Goal: Obtain resource: Obtain resource

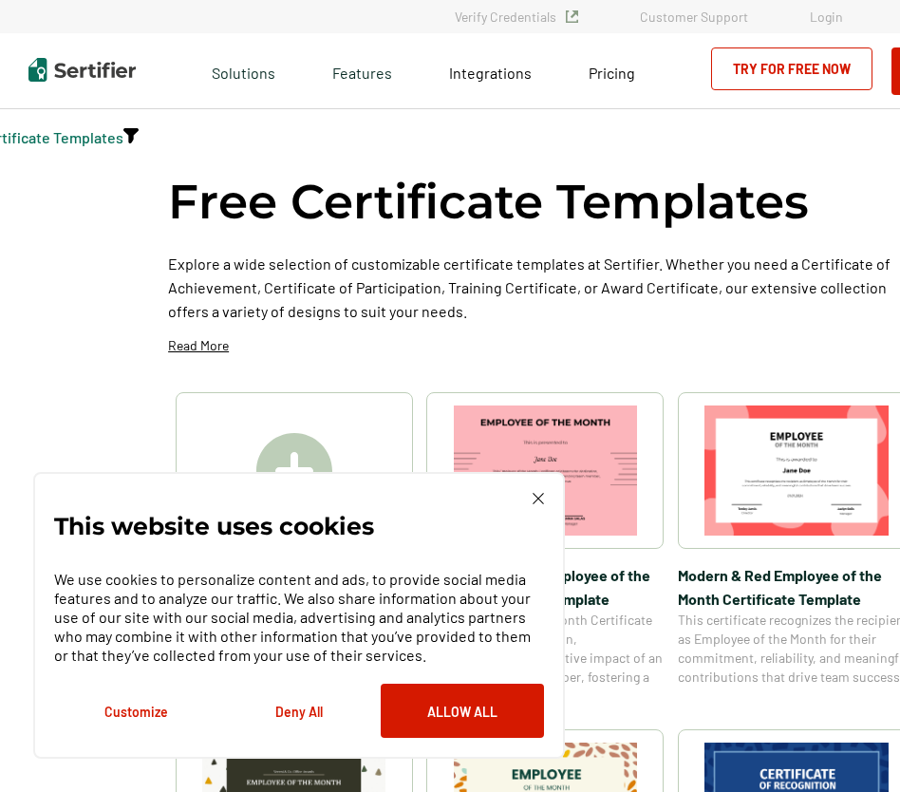
click at [547, 496] on div "This website uses cookies We use cookies to personalize content and ads, to pro…" at bounding box center [299, 615] width 532 height 287
click at [534, 501] on img at bounding box center [538, 498] width 11 height 11
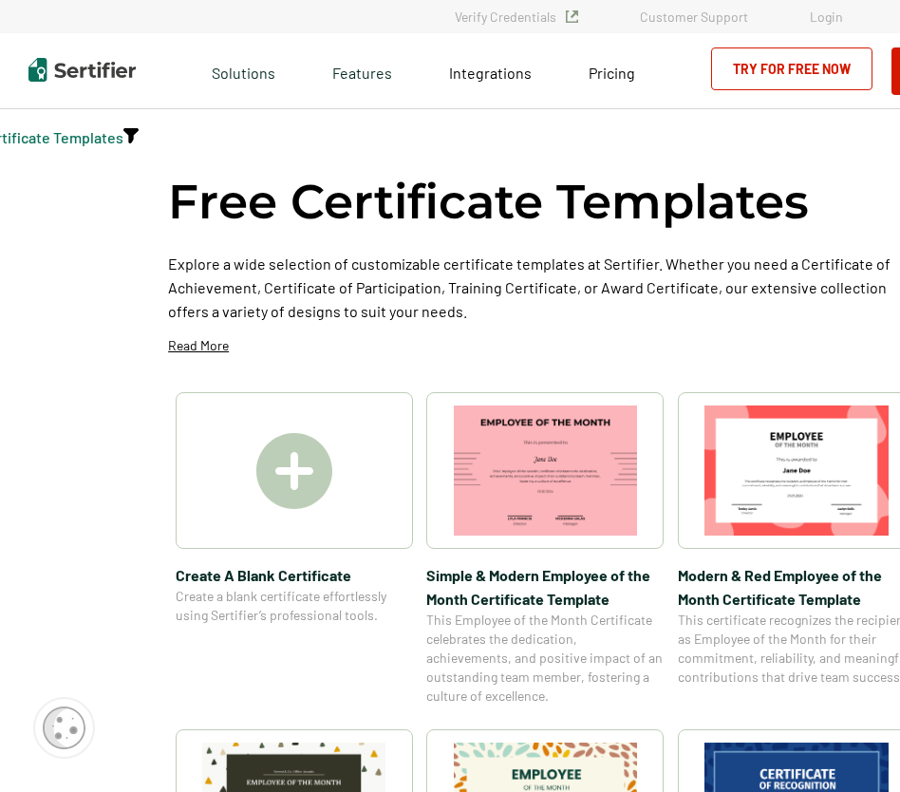
click at [289, 478] on img at bounding box center [294, 471] width 76 height 76
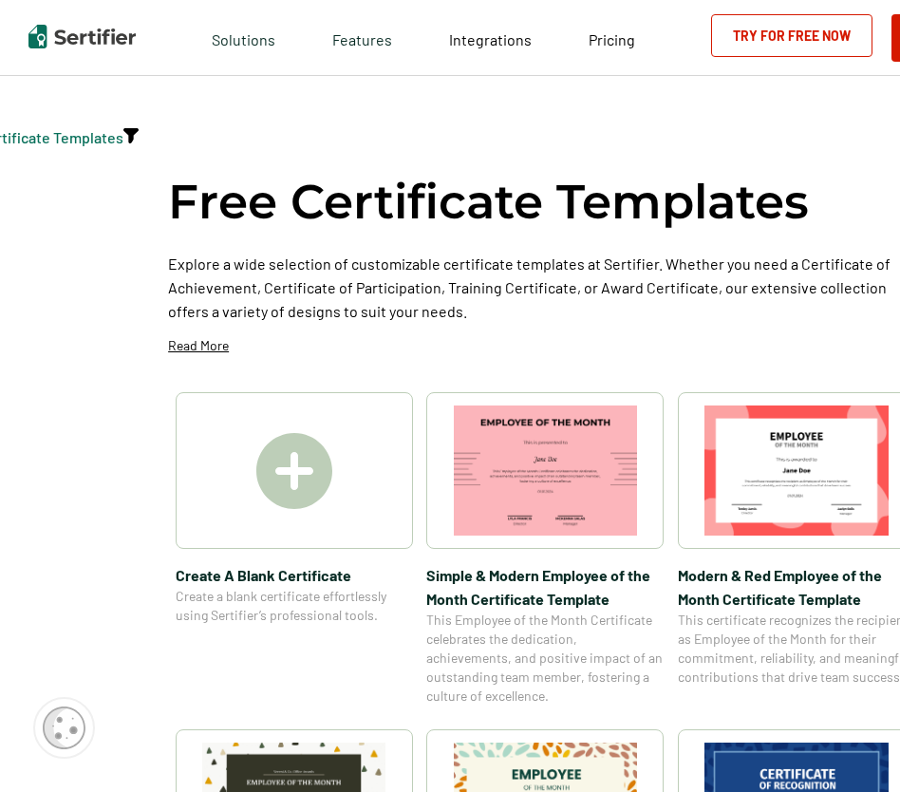
scroll to position [285, 0]
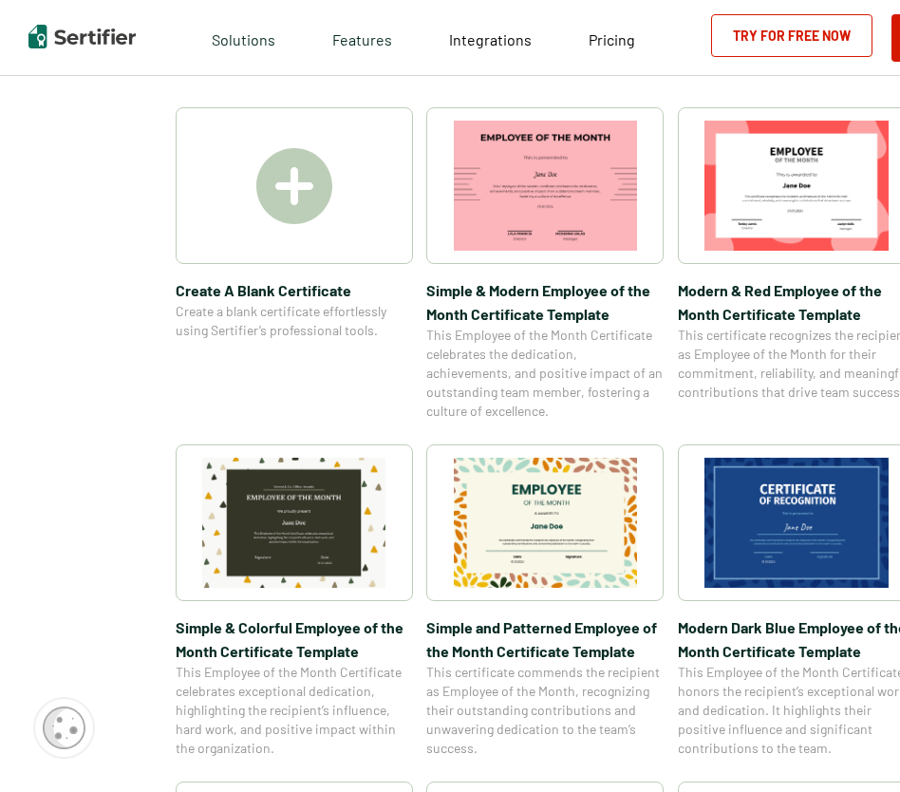
click at [362, 474] on img at bounding box center [294, 523] width 184 height 130
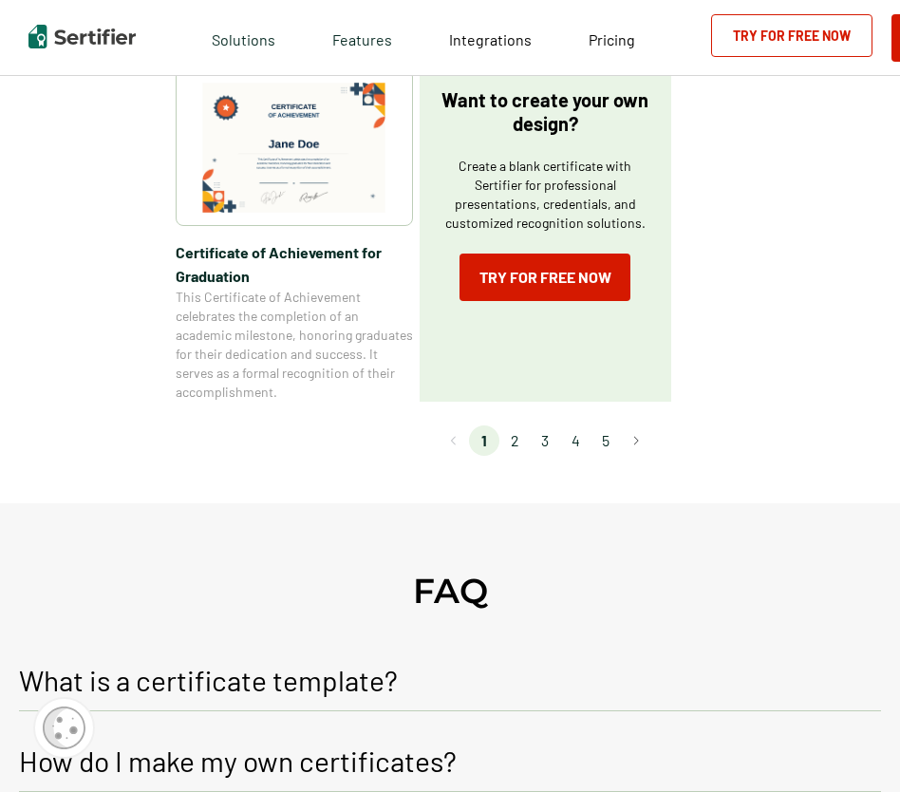
scroll to position [1425, 0]
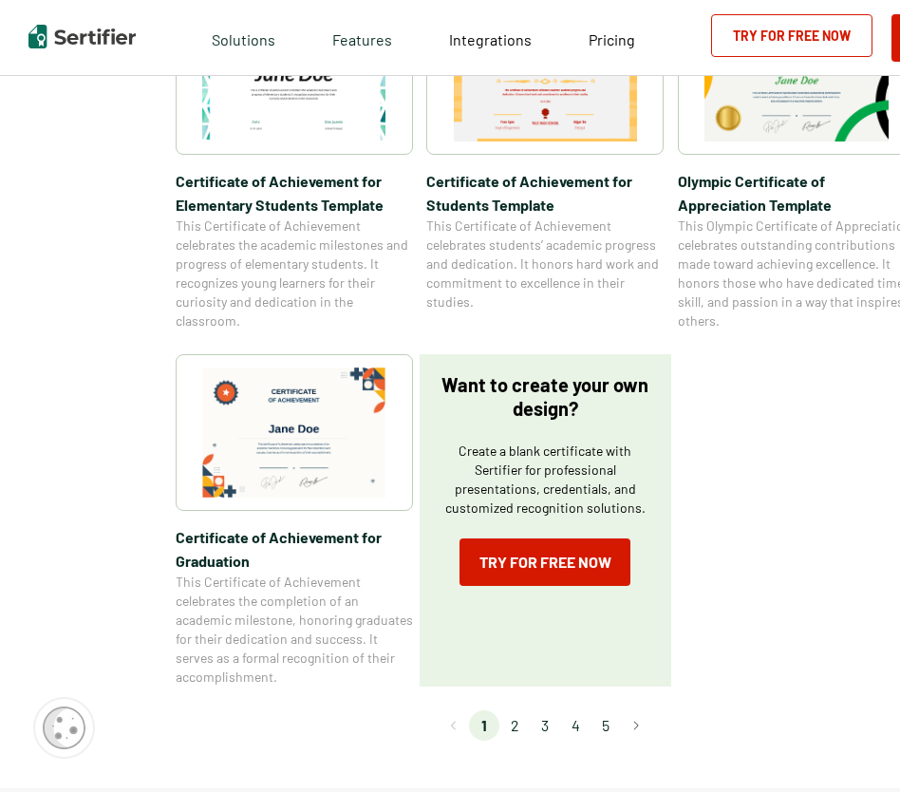
click at [241, 435] on img at bounding box center [294, 433] width 184 height 130
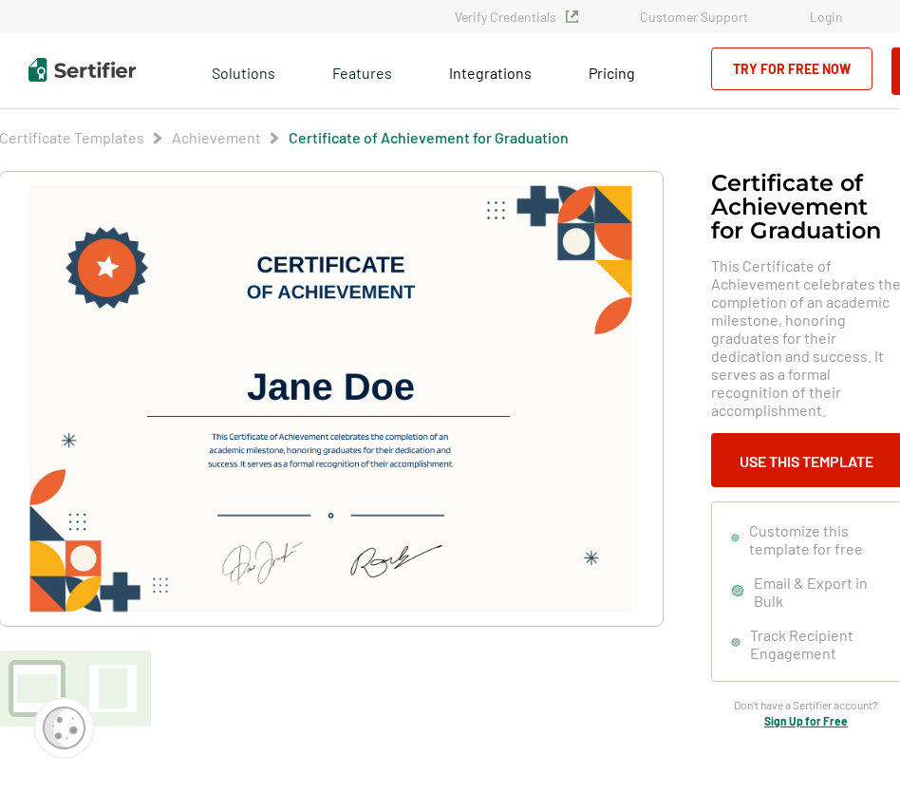
click at [372, 394] on img at bounding box center [330, 398] width 604 height 427
click at [749, 444] on button "Use This Template" at bounding box center [806, 460] width 191 height 54
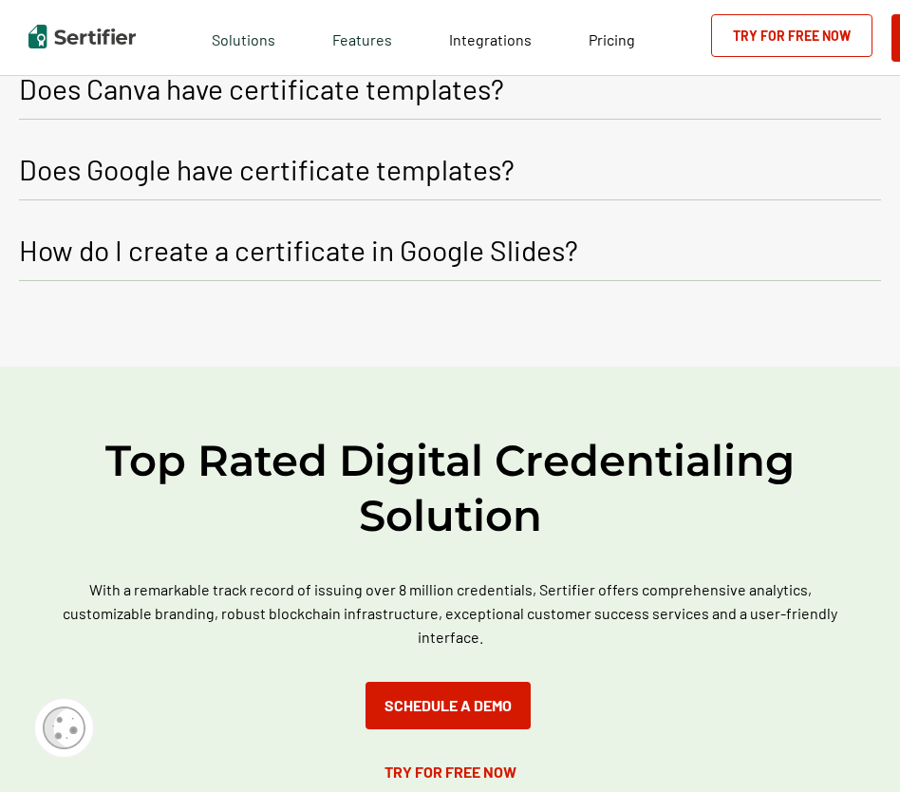
scroll to position [2866, 0]
